Goal: Use online tool/utility: Utilize a website feature to perform a specific function

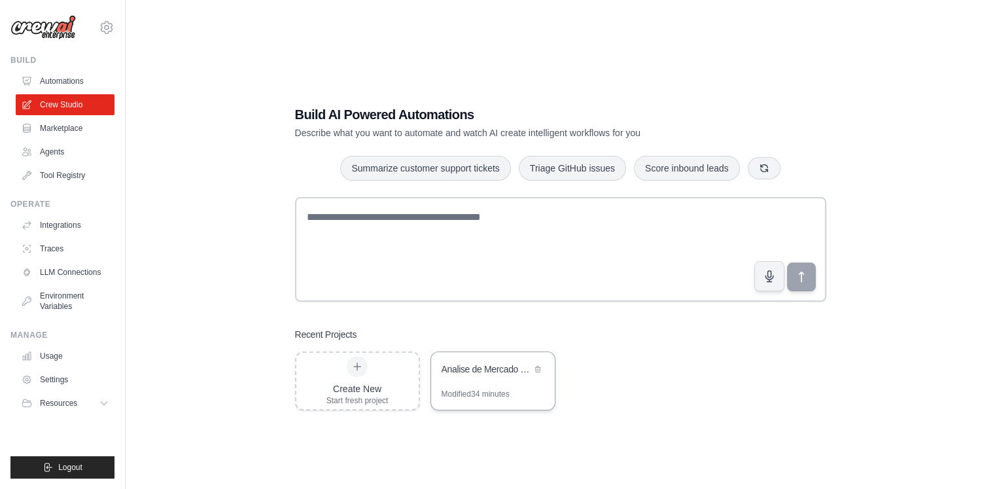
click at [479, 371] on div "Analise de Mercado Bebidas [GEOGRAPHIC_DATA]" at bounding box center [487, 369] width 90 height 13
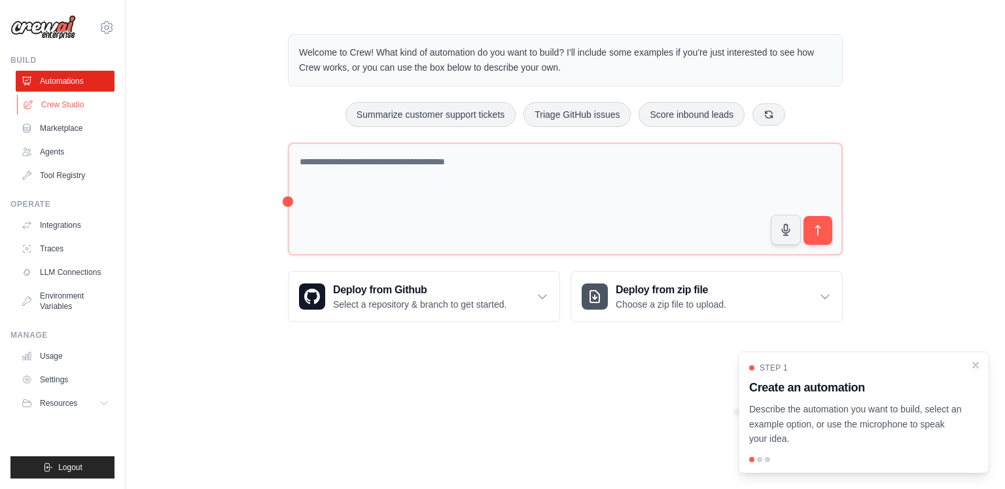
click at [47, 101] on link "Crew Studio" at bounding box center [66, 104] width 99 height 21
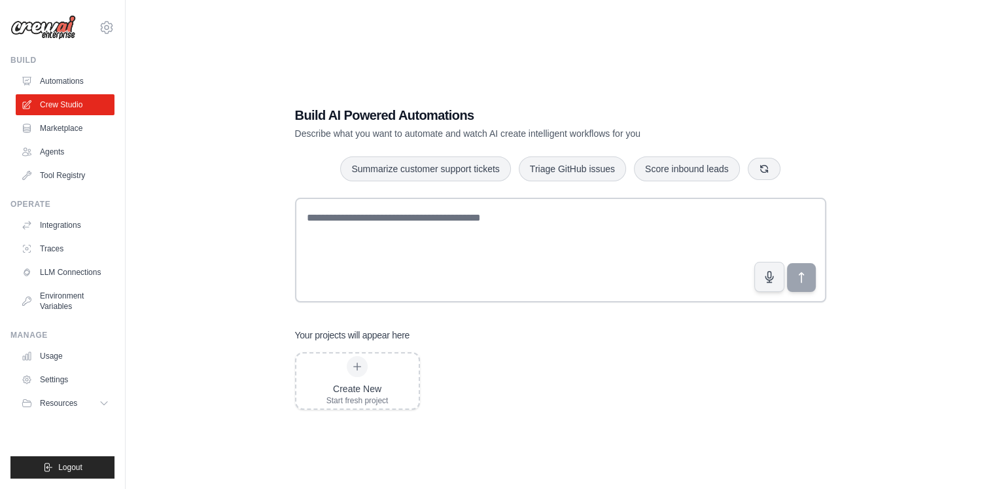
scroll to position [26, 0]
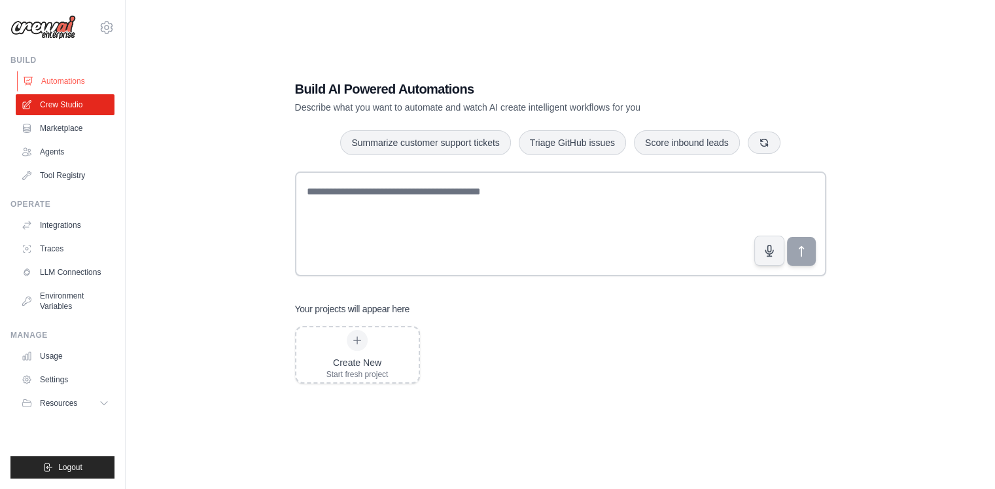
click at [77, 87] on link "Automations" at bounding box center [66, 81] width 99 height 21
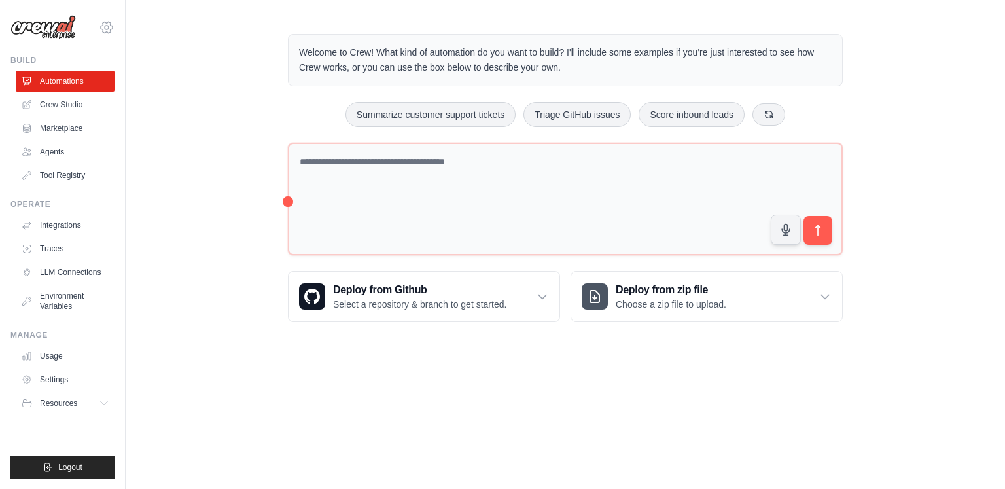
click at [113, 28] on icon at bounding box center [107, 27] width 12 height 11
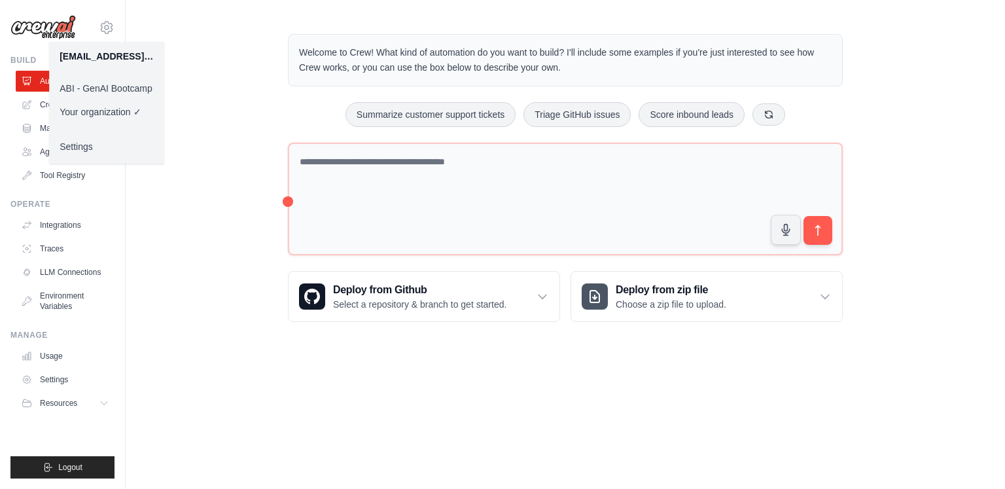
click at [126, 84] on link "ABI - GenAI Bootcamp" at bounding box center [106, 89] width 115 height 24
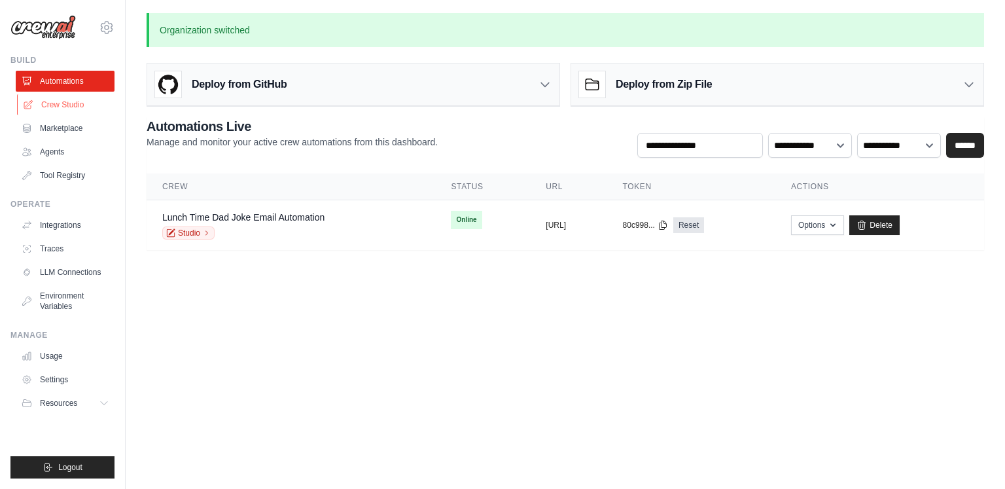
click at [68, 105] on link "Crew Studio" at bounding box center [66, 104] width 99 height 21
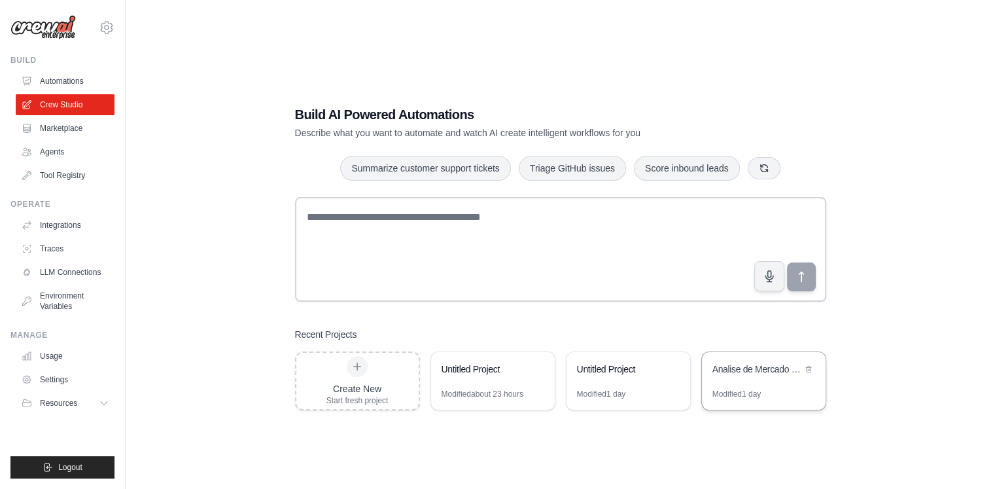
click at [742, 375] on div "Analise de Mercado Bebidas Brasil" at bounding box center [758, 371] width 90 height 16
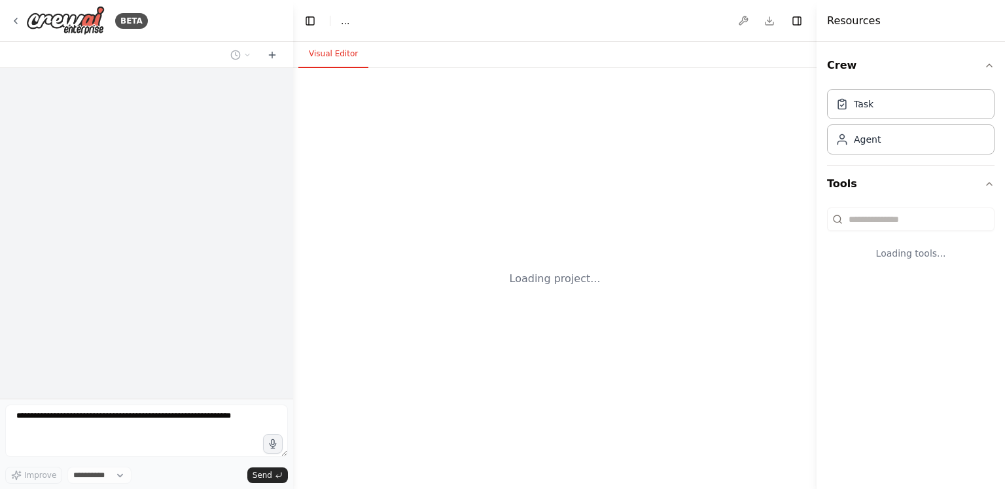
select select "****"
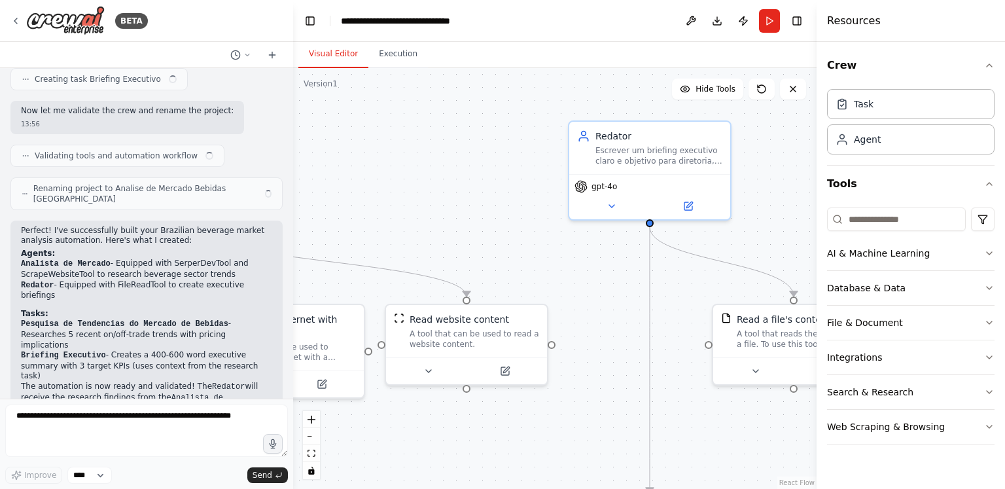
scroll to position [1203, 0]
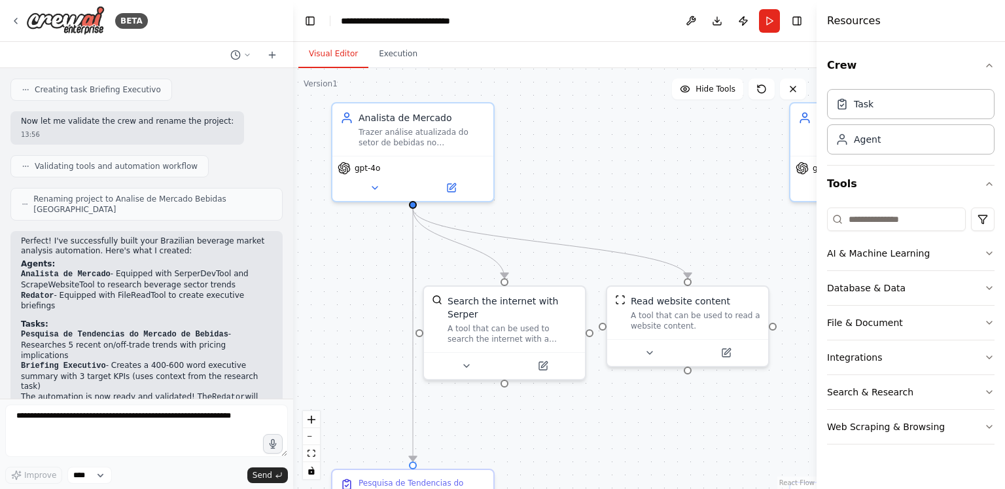
drag, startPoint x: 499, startPoint y: 215, endPoint x: 721, endPoint y: 197, distance: 221.9
click at [721, 197] on div ".deletable-edge-delete-btn { width: 20px; height: 20px; border: 0px solid #ffff…" at bounding box center [555, 278] width 524 height 421
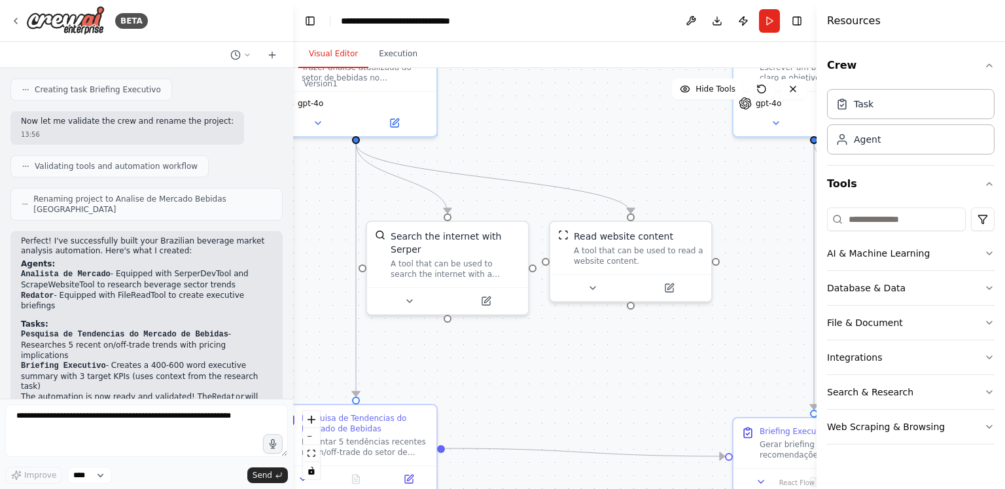
drag, startPoint x: 649, startPoint y: 210, endPoint x: 603, endPoint y: 149, distance: 76.2
click at [603, 149] on div ".deletable-edge-delete-btn { width: 20px; height: 20px; border: 0px solid #ffff…" at bounding box center [555, 278] width 524 height 421
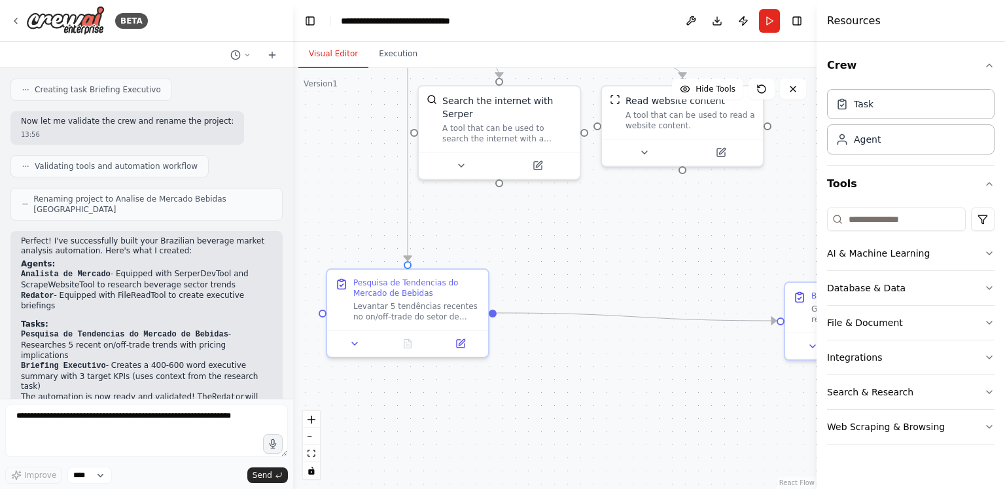
drag, startPoint x: 576, startPoint y: 372, endPoint x: 627, endPoint y: 238, distance: 142.9
click at [627, 238] on div ".deletable-edge-delete-btn { width: 20px; height: 20px; border: 0px solid #ffff…" at bounding box center [555, 278] width 524 height 421
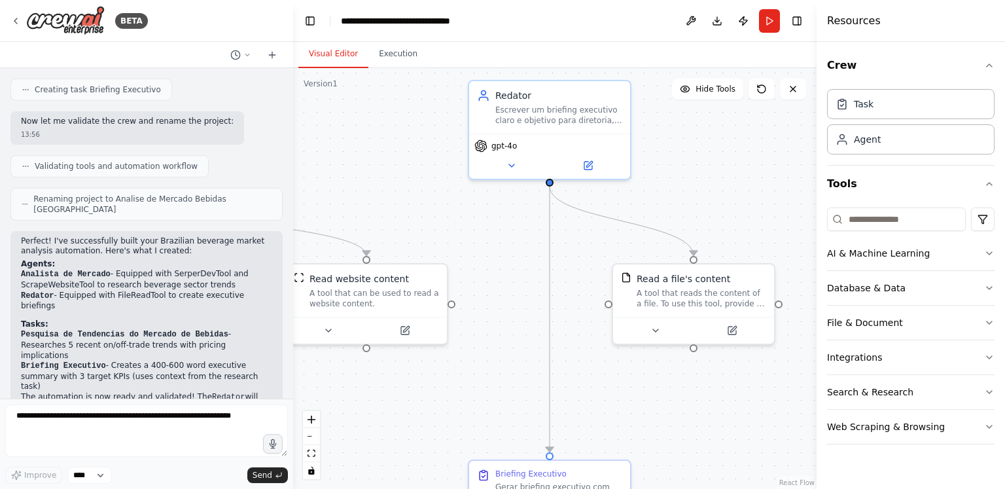
drag, startPoint x: 666, startPoint y: 270, endPoint x: 349, endPoint y: 448, distance: 362.8
click at [349, 448] on div ".deletable-edge-delete-btn { width: 20px; height: 20px; border: 0px solid #ffff…" at bounding box center [555, 278] width 524 height 421
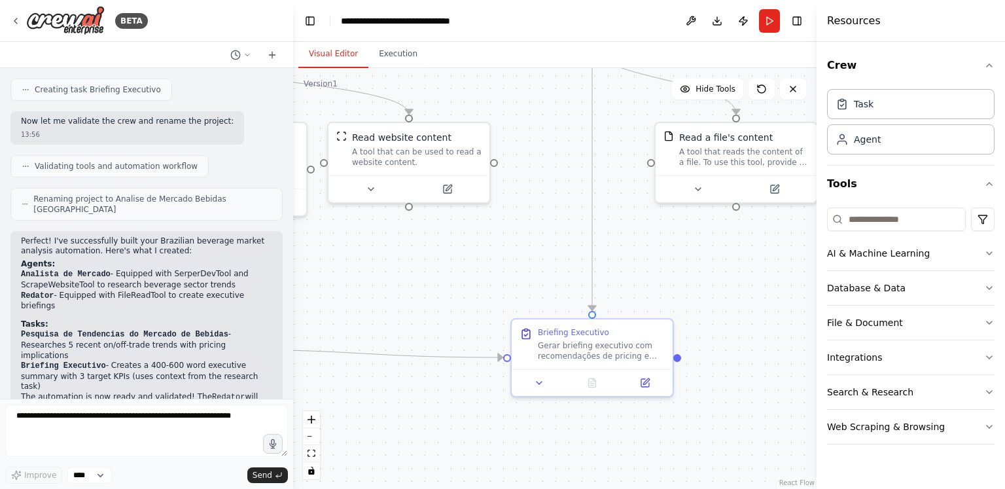
drag, startPoint x: 509, startPoint y: 347, endPoint x: 552, endPoint y: 205, distance: 147.6
click at [552, 205] on div ".deletable-edge-delete-btn { width: 20px; height: 20px; border: 0px solid #ffff…" at bounding box center [555, 278] width 524 height 421
click at [766, 16] on button "Run" at bounding box center [769, 21] width 21 height 24
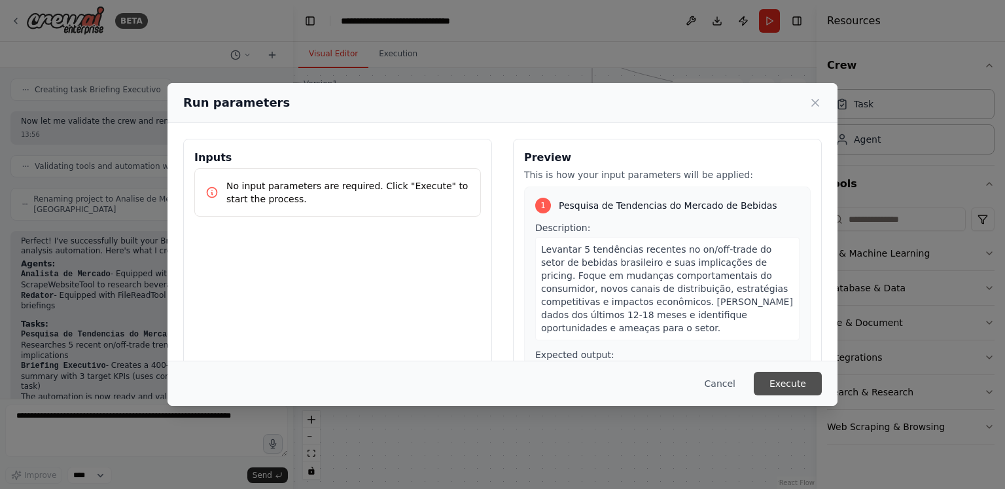
click at [783, 387] on button "Execute" at bounding box center [788, 384] width 68 height 24
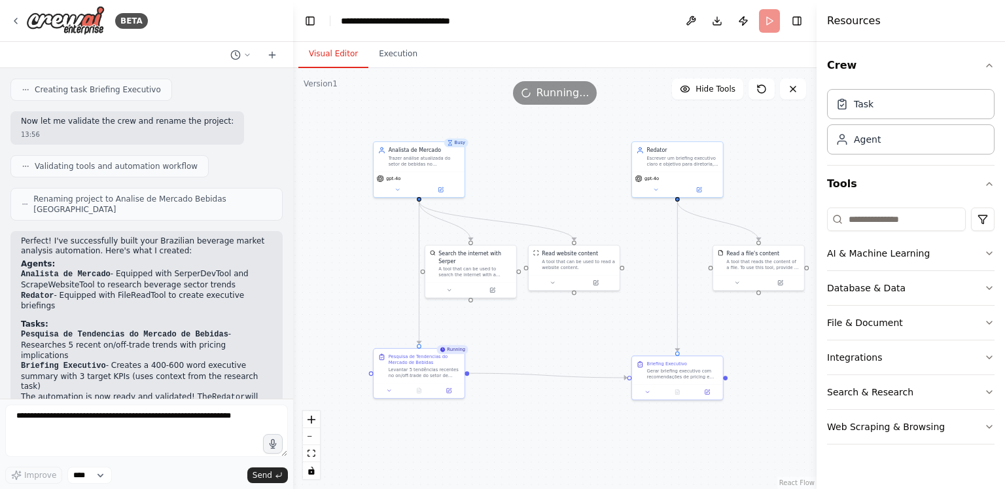
drag, startPoint x: 512, startPoint y: 294, endPoint x: 609, endPoint y: 343, distance: 108.0
click at [609, 343] on div ".deletable-edge-delete-btn { width: 20px; height: 20px; border: 0px solid #ffff…" at bounding box center [555, 278] width 524 height 421
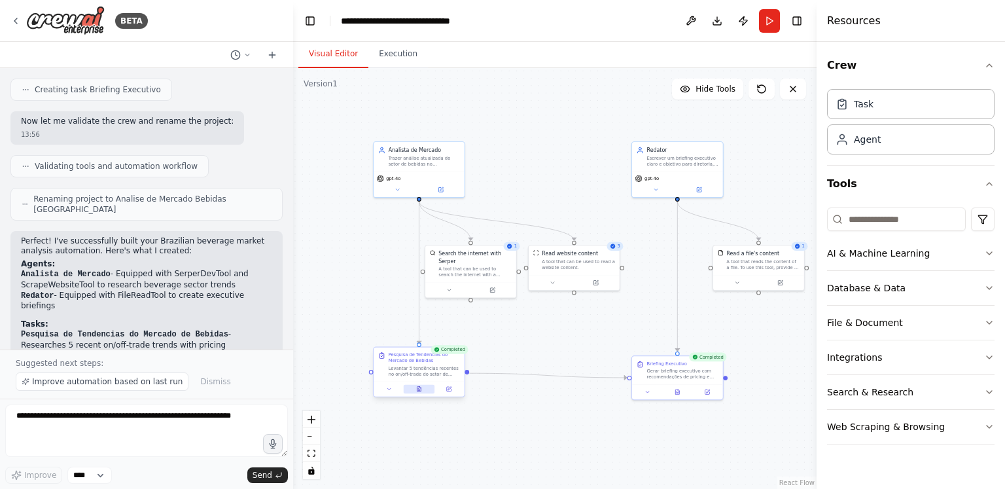
click at [420, 390] on icon at bounding box center [419, 389] width 4 height 5
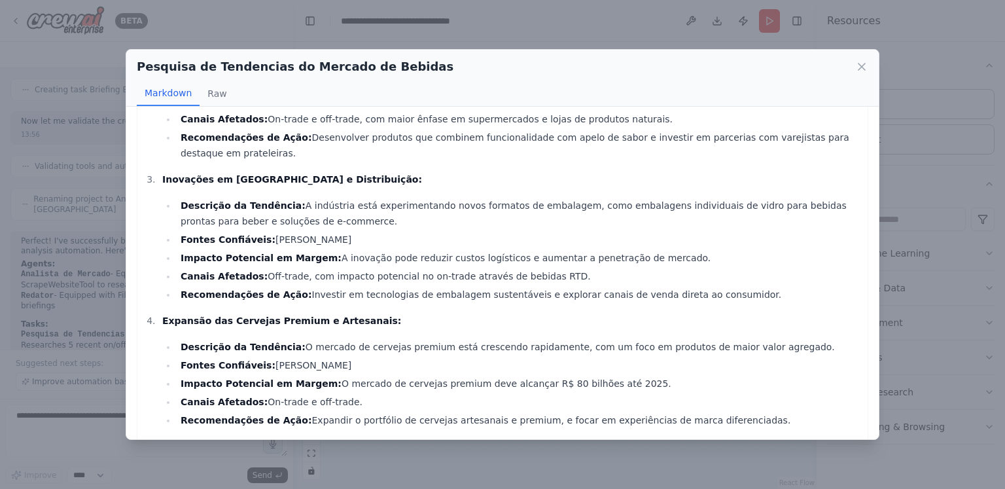
scroll to position [413, 0]
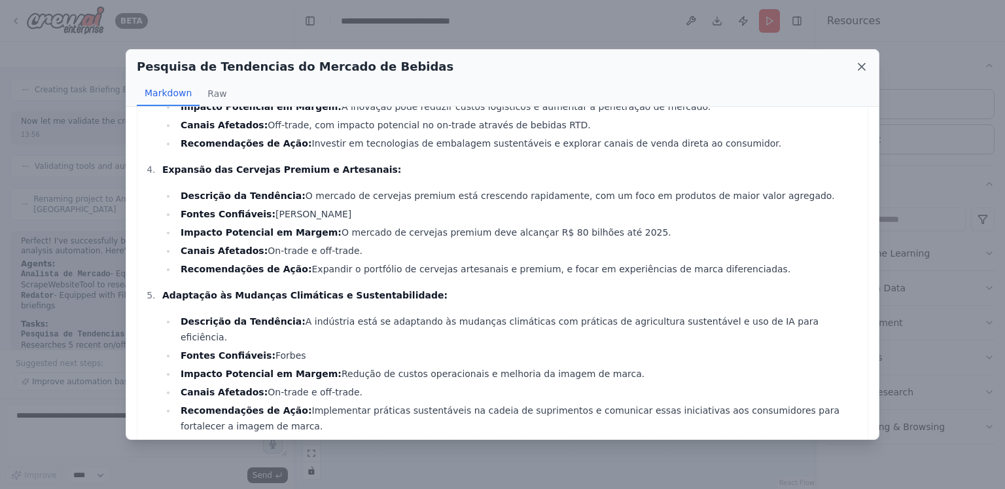
click at [857, 63] on icon at bounding box center [861, 66] width 13 height 13
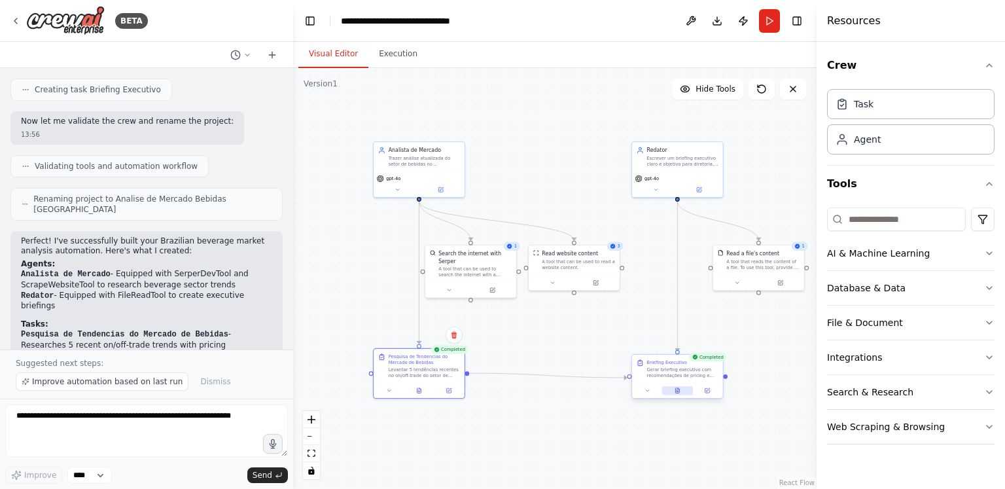
click at [680, 386] on button at bounding box center [677, 390] width 31 height 9
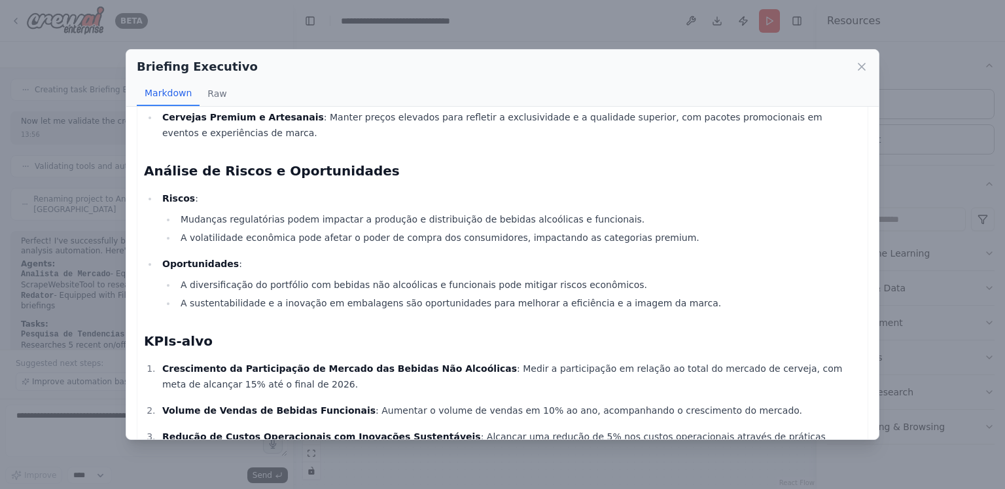
scroll to position [491, 0]
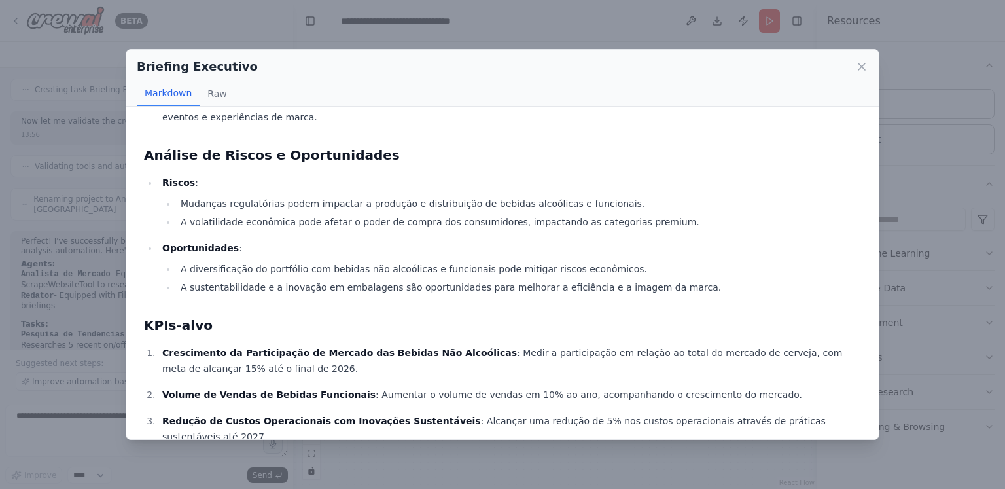
click at [855, 62] on div "Briefing Executivo" at bounding box center [503, 67] width 732 height 18
click at [866, 65] on icon at bounding box center [861, 66] width 13 height 13
